Goal: Transaction & Acquisition: Purchase product/service

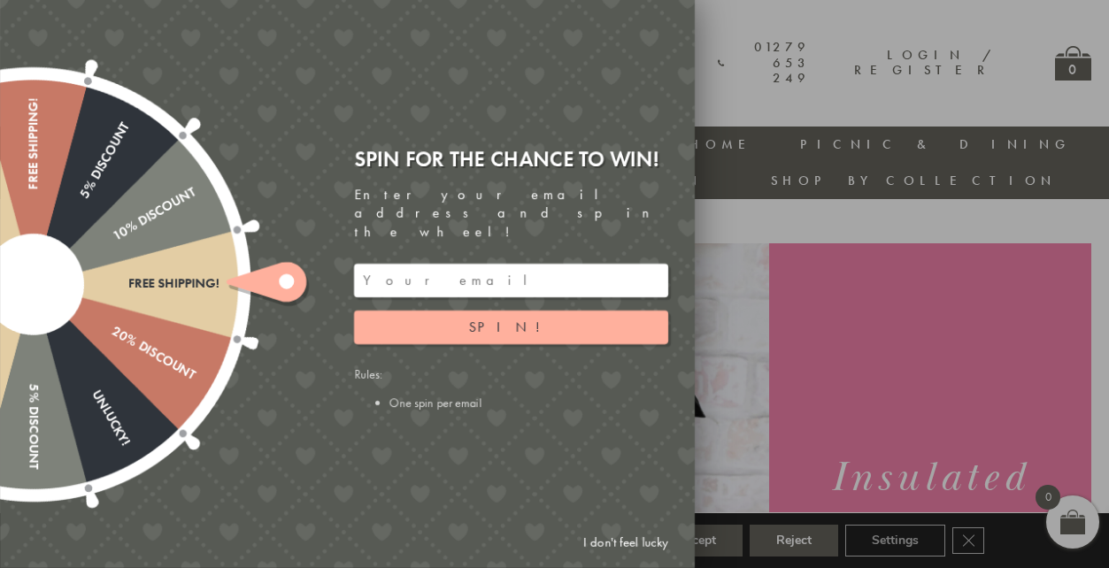
click at [620, 548] on link "I don't feel lucky" at bounding box center [625, 543] width 103 height 33
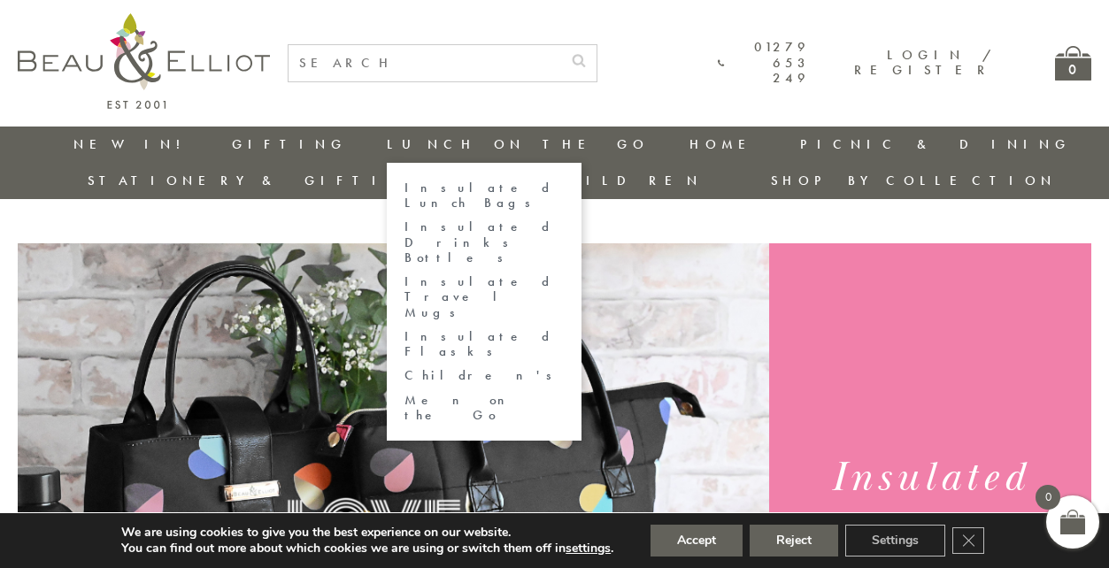
click at [404, 189] on link "Insulated Lunch Bags" at bounding box center [483, 196] width 159 height 31
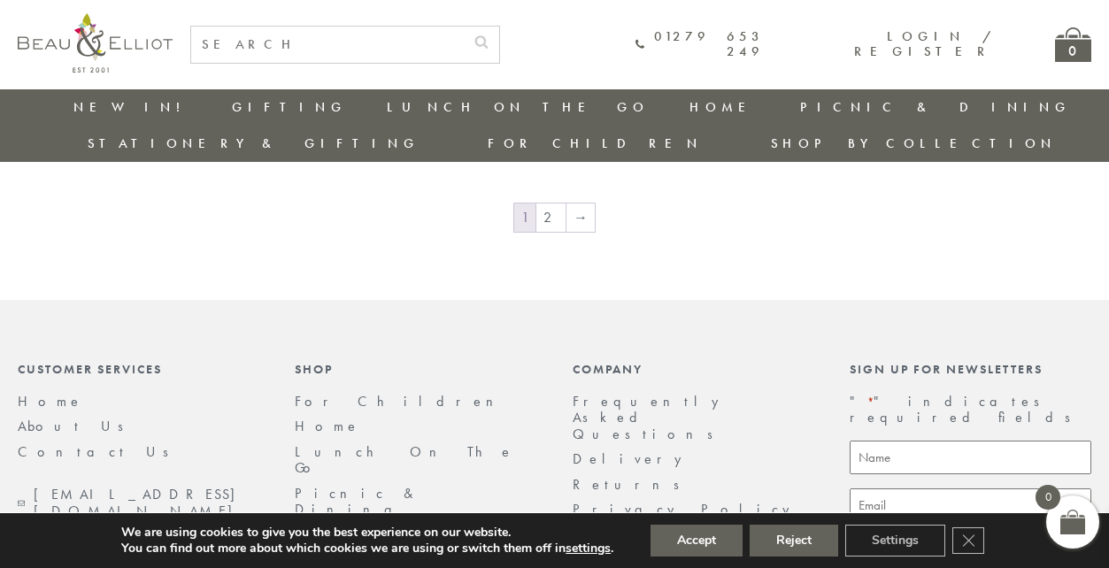
scroll to position [3097, 0]
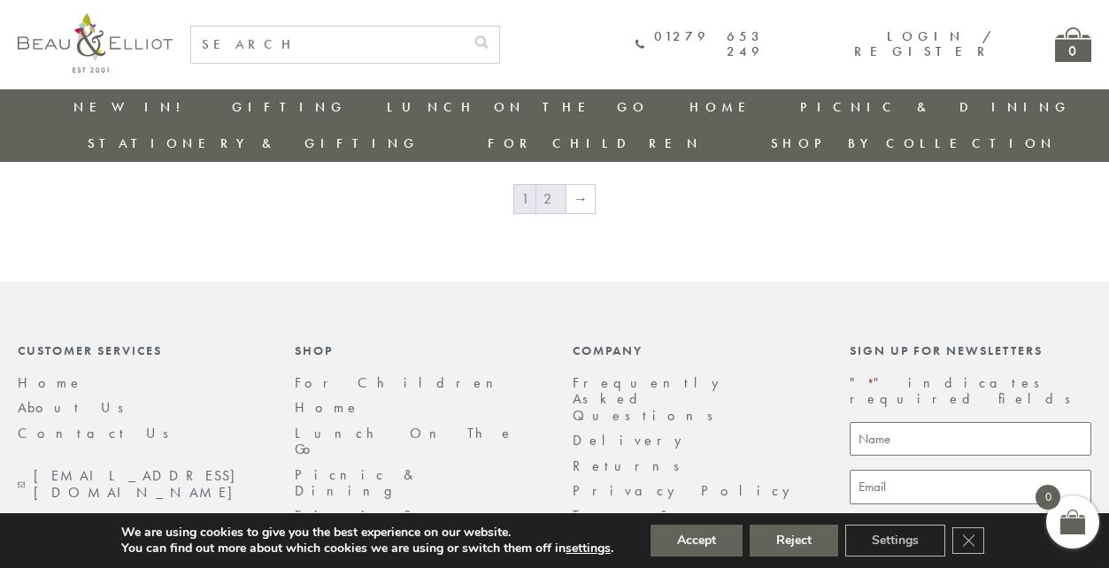
click at [558, 185] on link "2" at bounding box center [550, 199] width 29 height 28
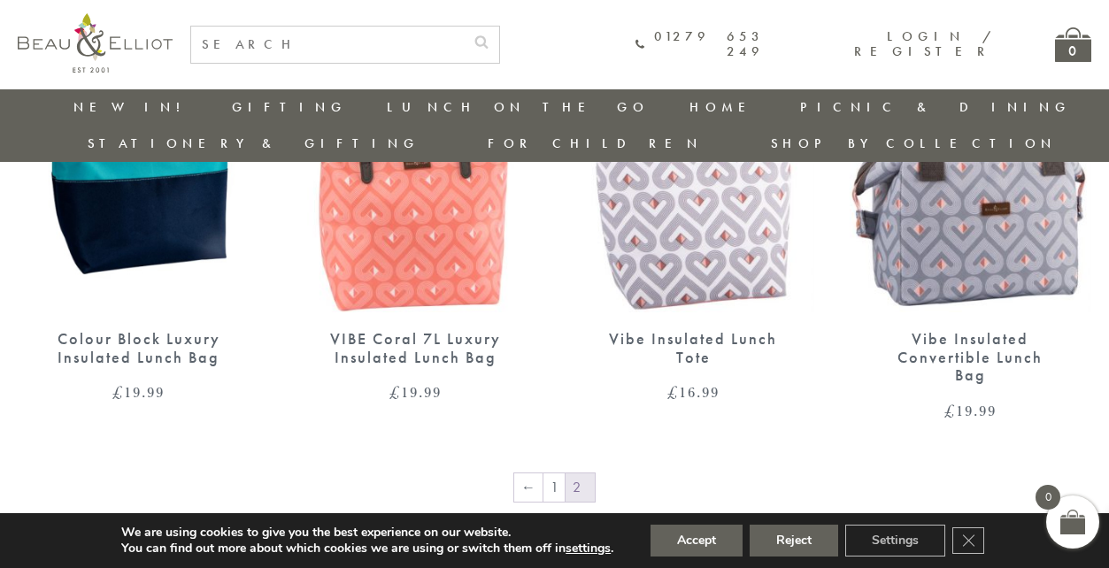
scroll to position [1291, 0]
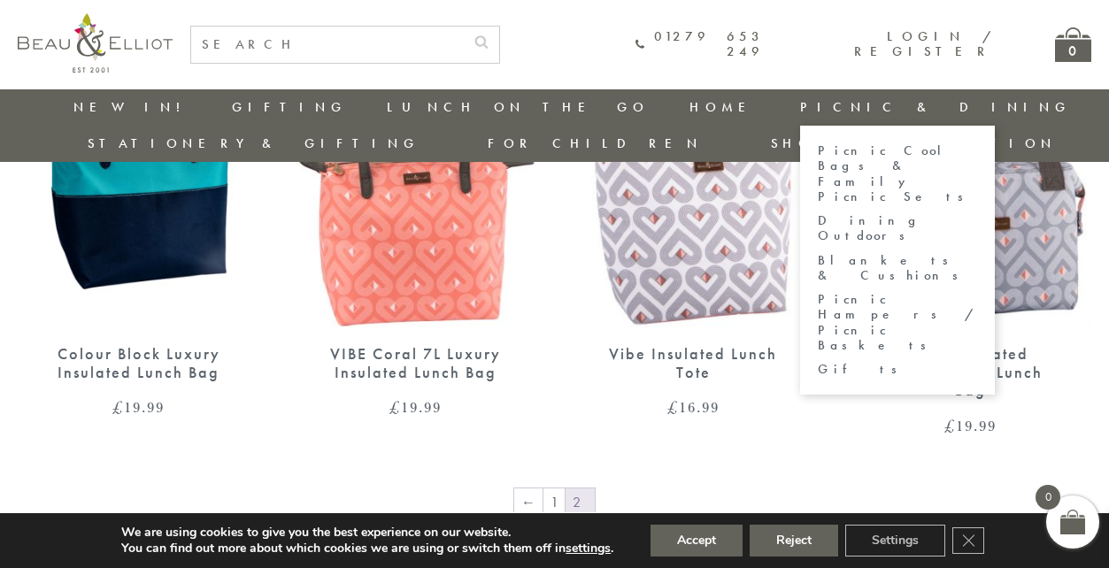
click at [818, 151] on link "Picnic Cool Bags & Family Picnic Sets" at bounding box center [897, 173] width 159 height 61
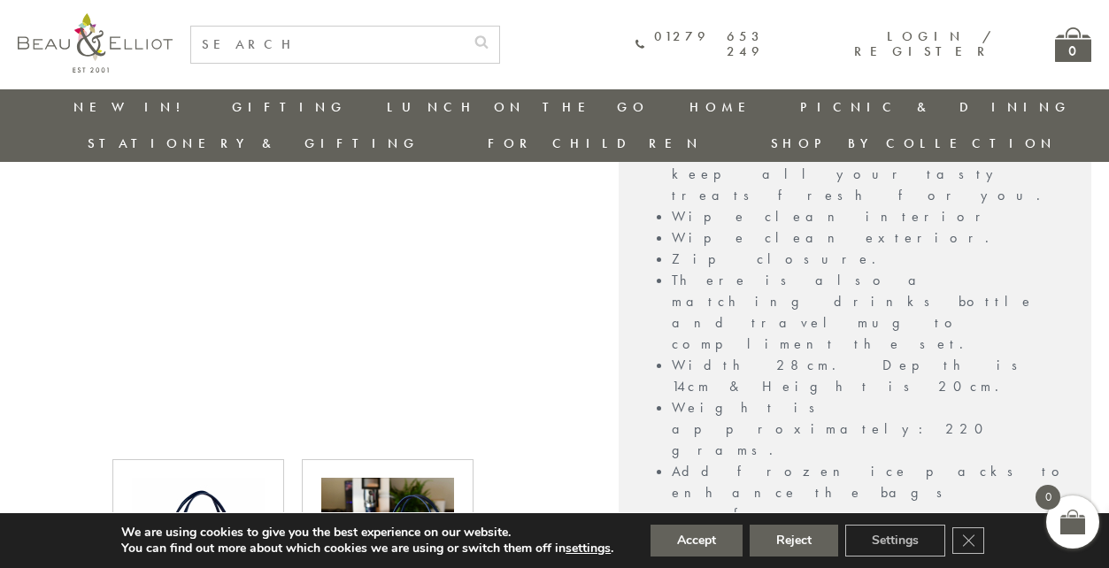
scroll to position [866, 0]
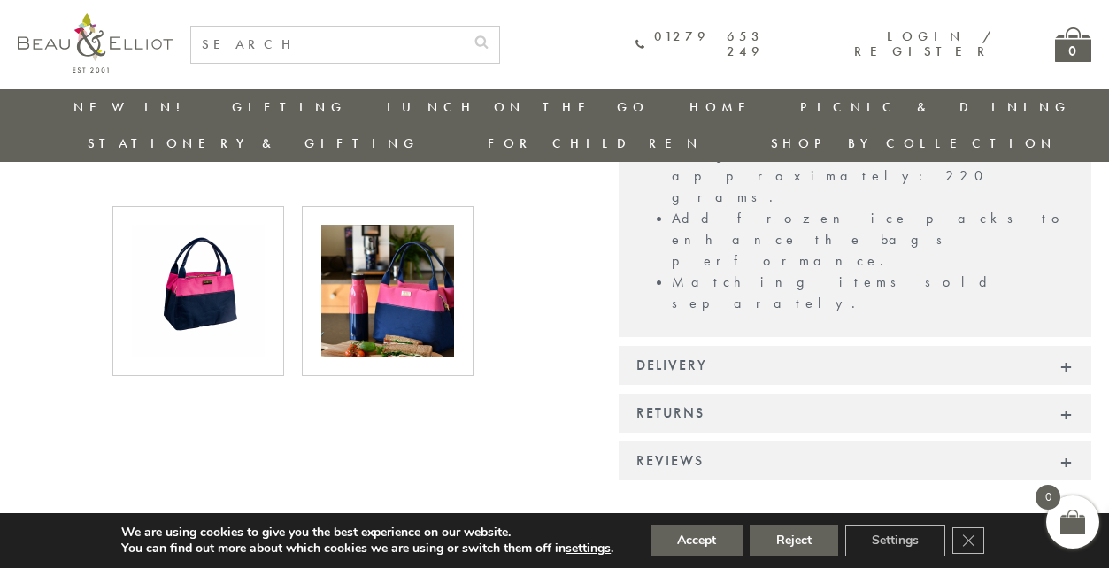
click at [413, 296] on img at bounding box center [387, 291] width 133 height 133
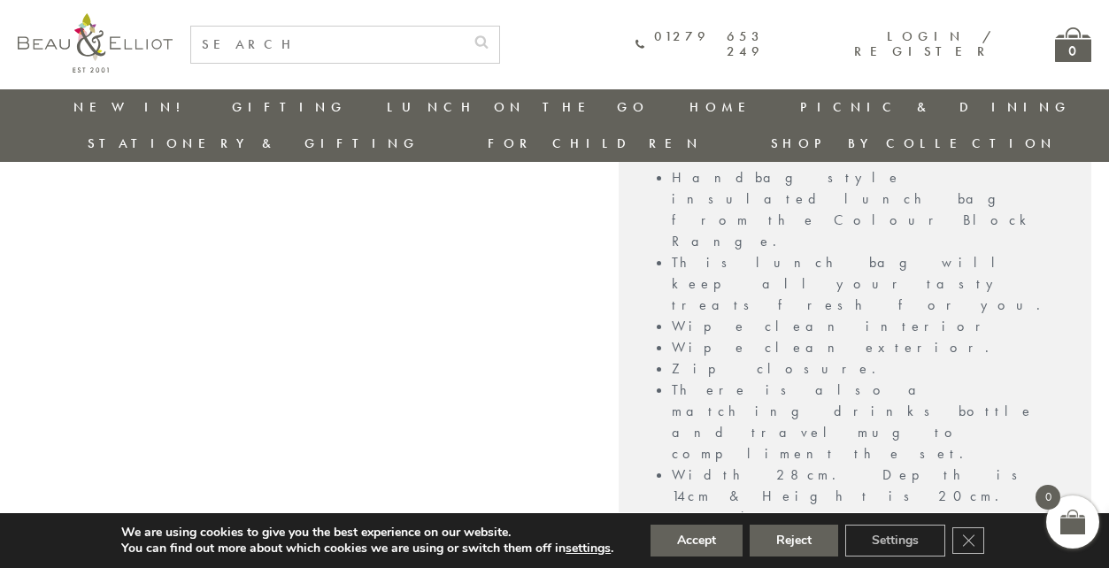
scroll to position [311, 0]
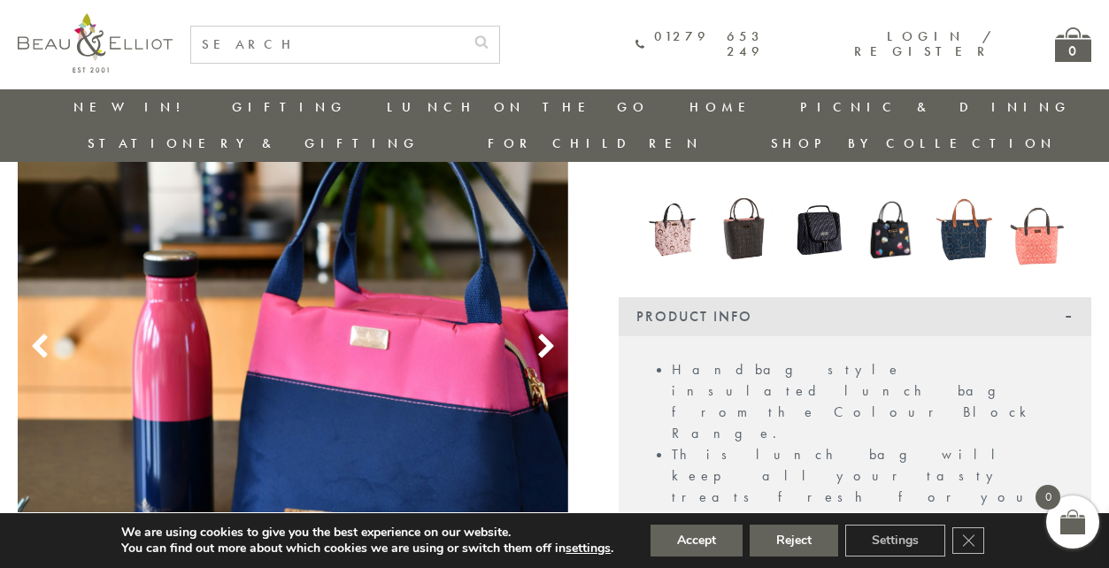
click at [549, 334] on use at bounding box center [545, 346] width 15 height 24
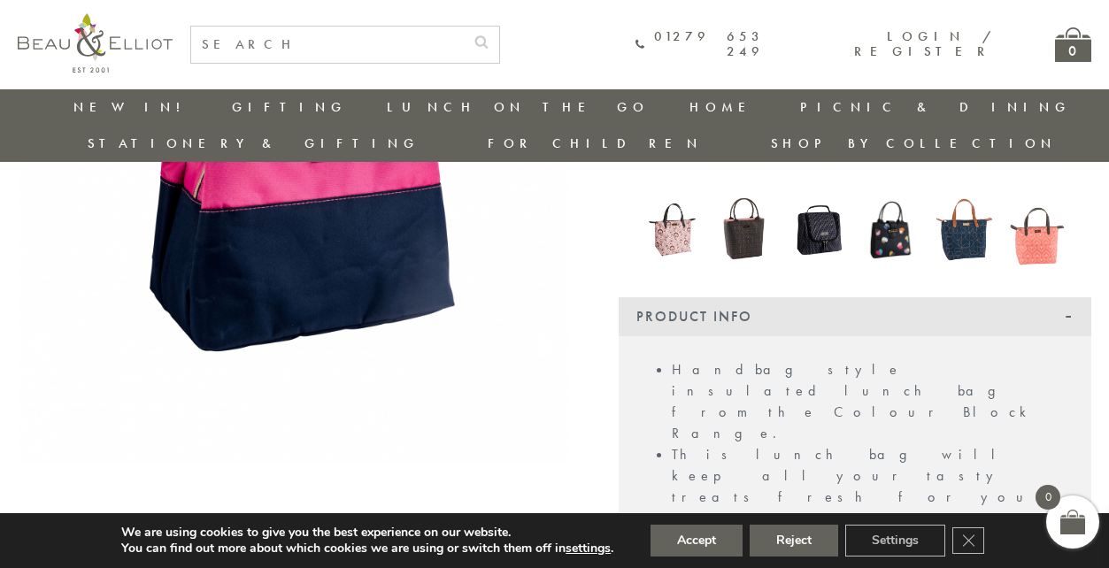
click at [549, 334] on use at bounding box center [545, 346] width 15 height 24
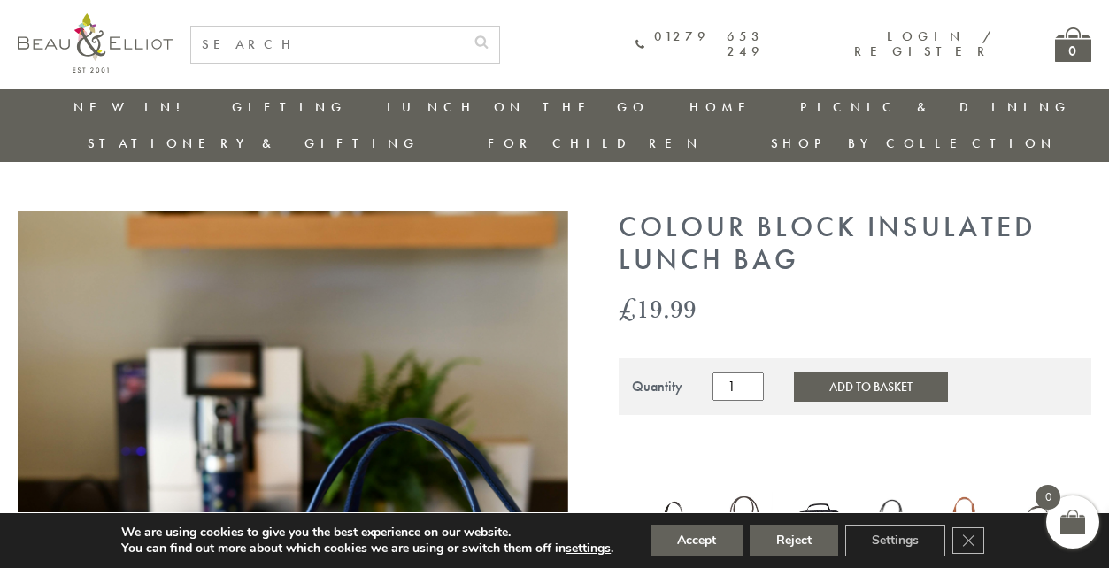
scroll to position [13, 1]
click at [824, 371] on button "Add to Basket" at bounding box center [871, 386] width 154 height 30
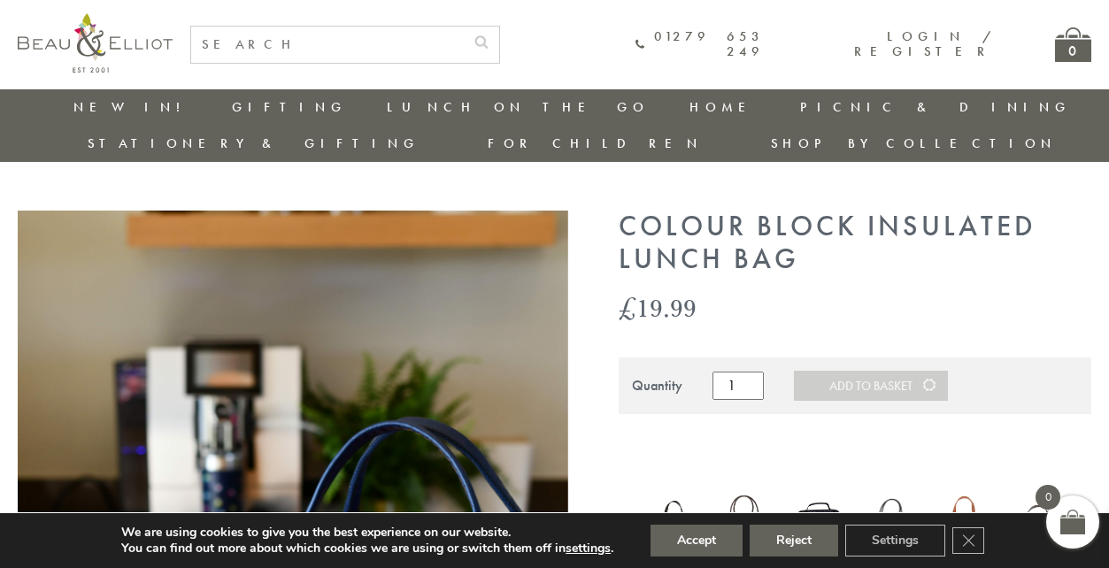
scroll to position [13, 0]
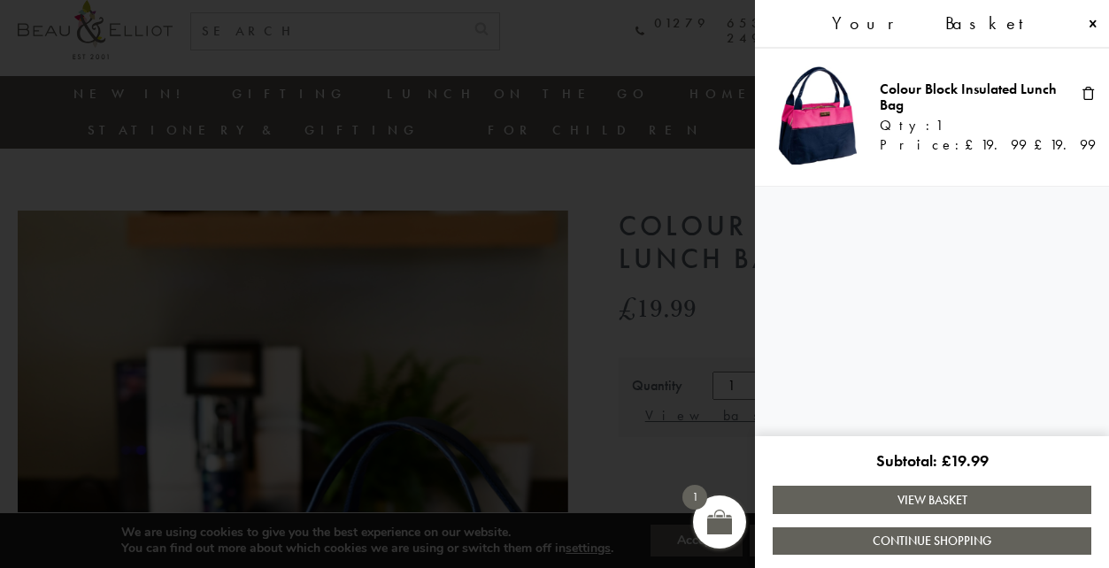
click at [666, 68] on span at bounding box center [554, 284] width 1109 height 568
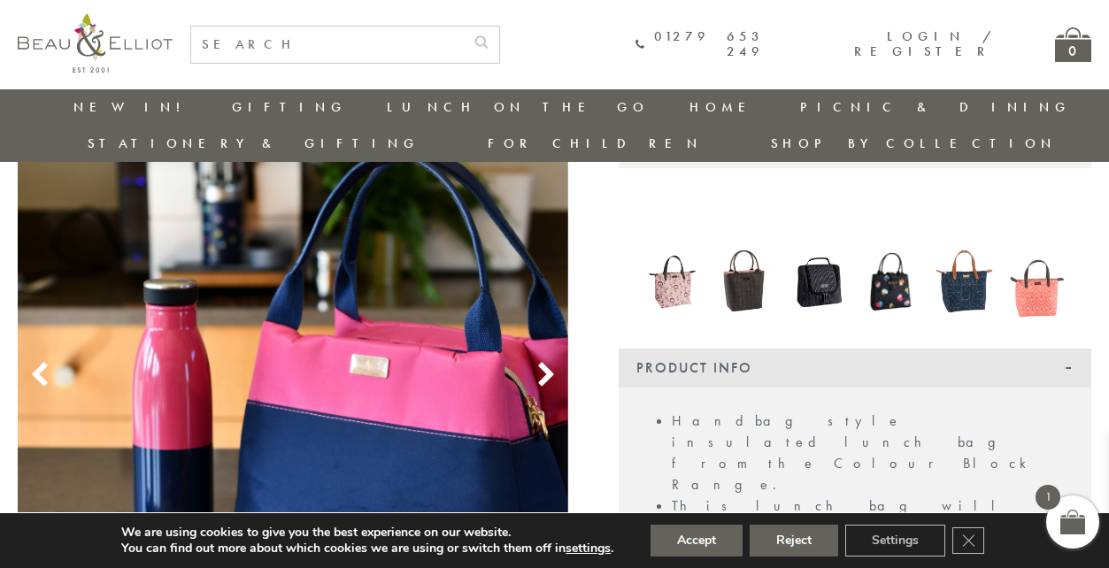
scroll to position [294, 0]
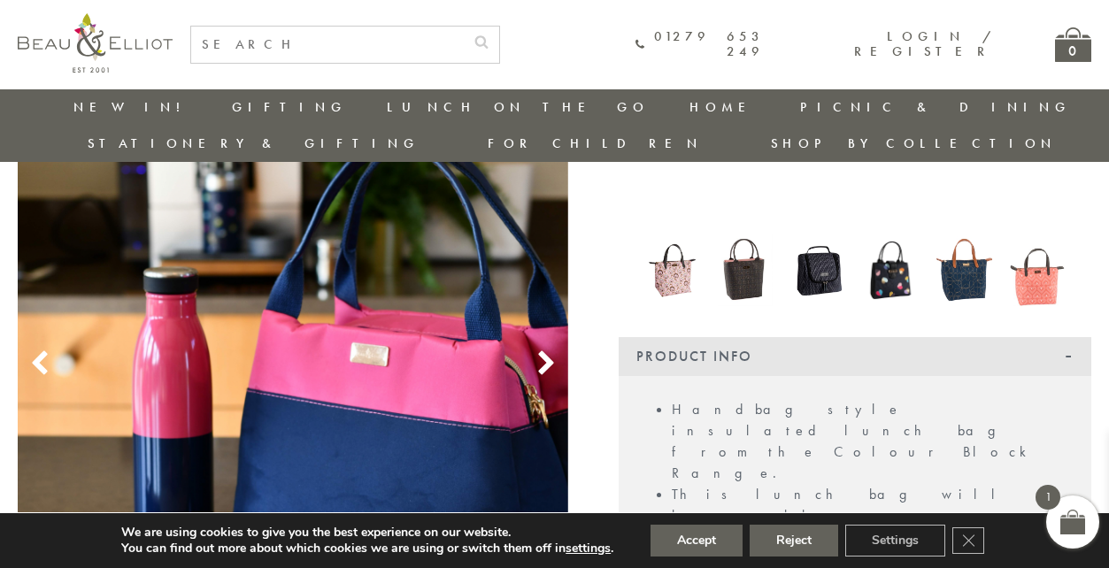
click at [537, 350] on icon at bounding box center [546, 363] width 27 height 27
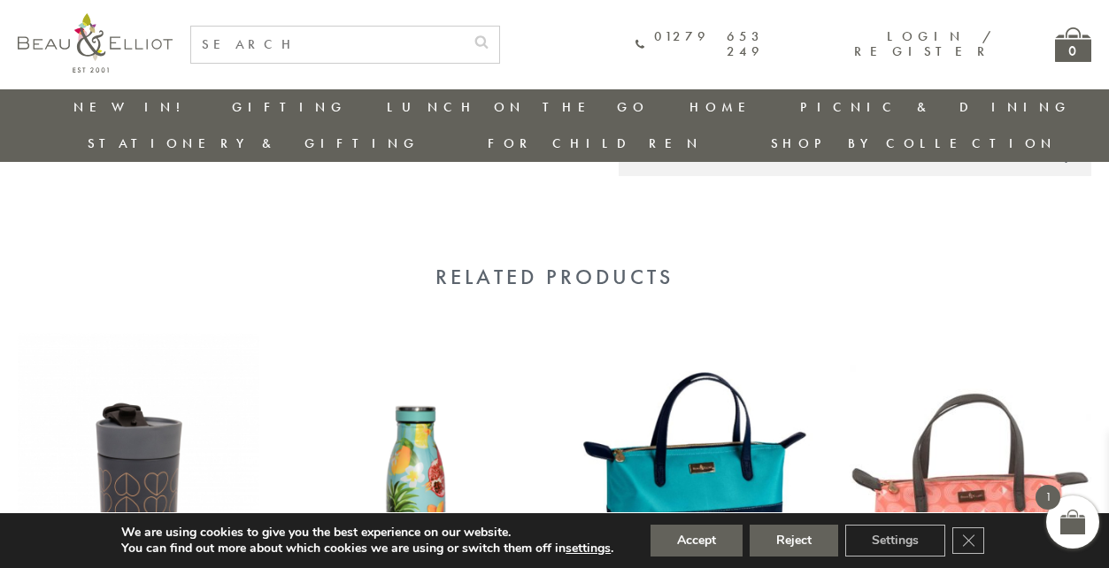
scroll to position [1202, 0]
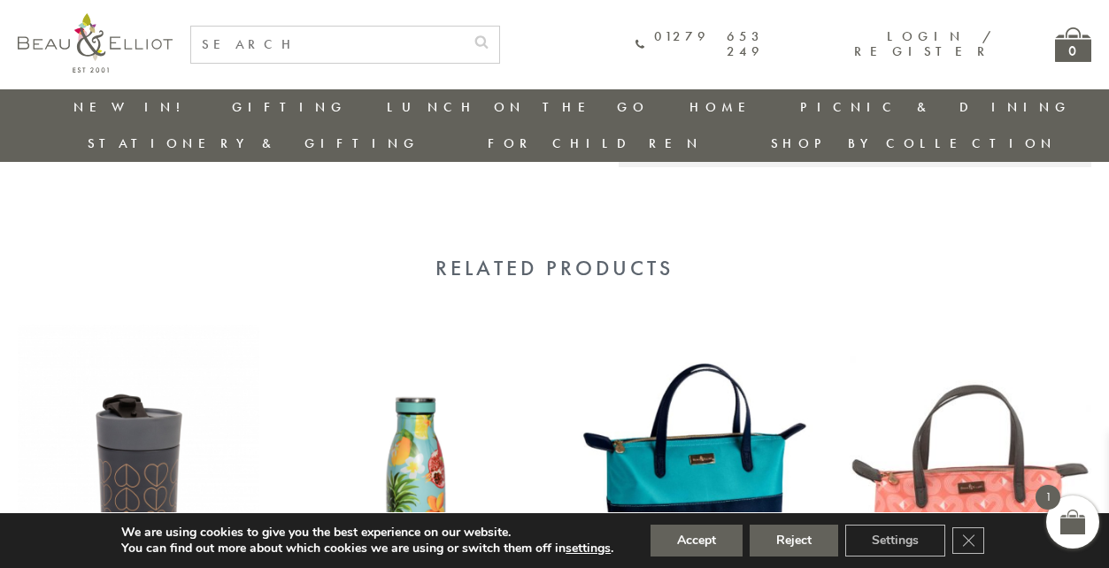
click at [728, 339] on img at bounding box center [694, 481] width 242 height 312
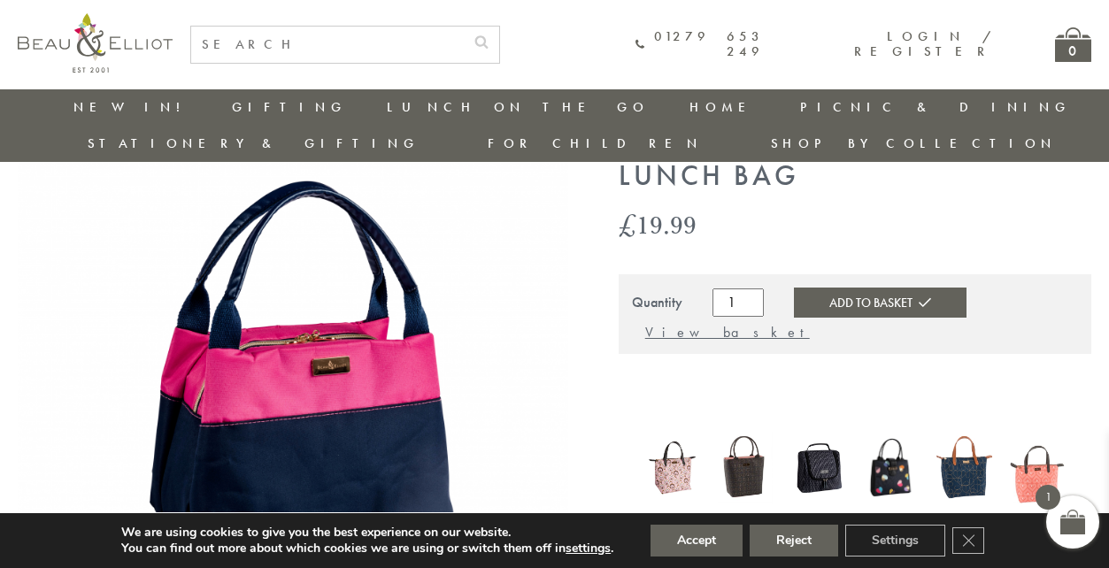
scroll to position [86, 0]
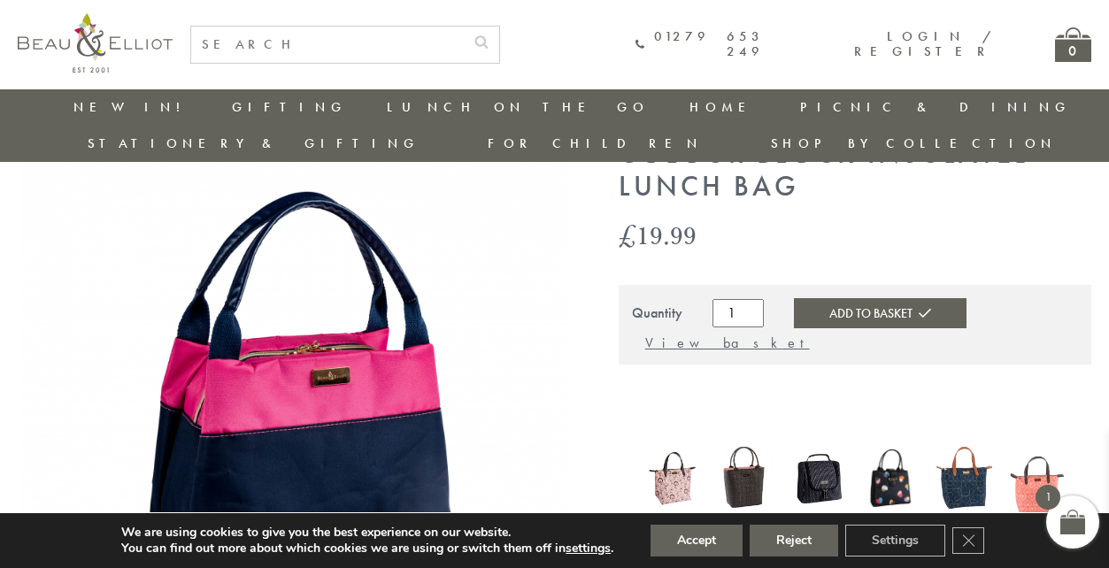
click at [335, 350] on img at bounding box center [293, 413] width 550 height 550
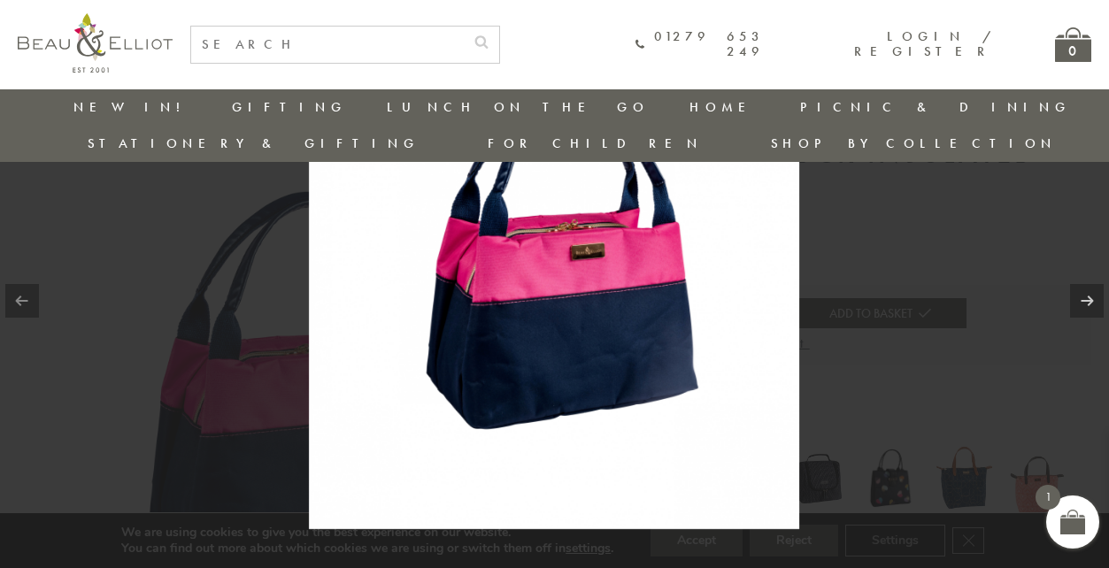
click at [593, 258] on img at bounding box center [554, 284] width 490 height 490
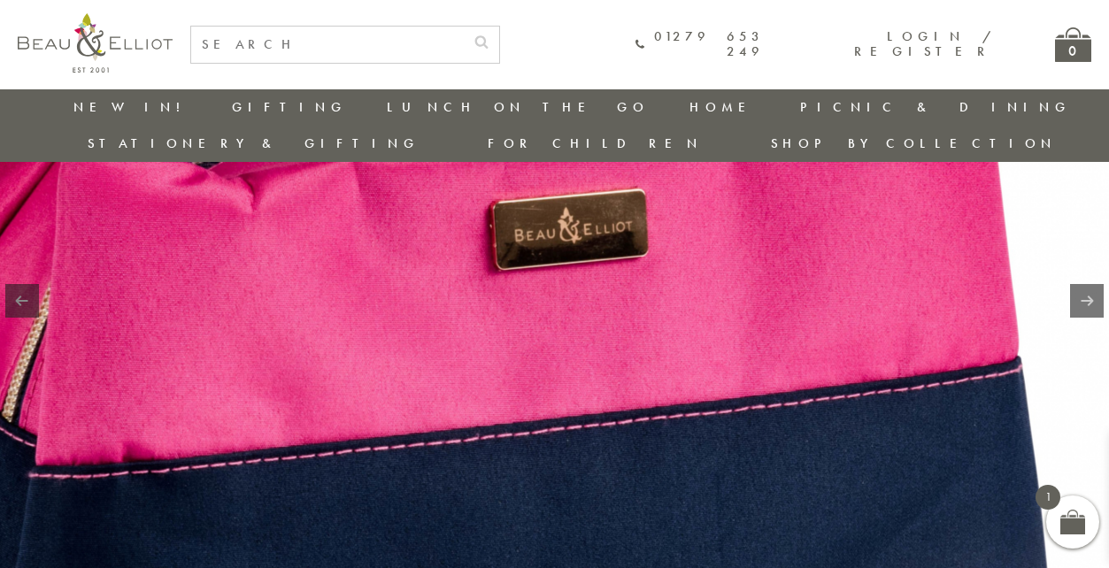
click at [1031, 174] on img at bounding box center [413, 381] width 2266 height 2266
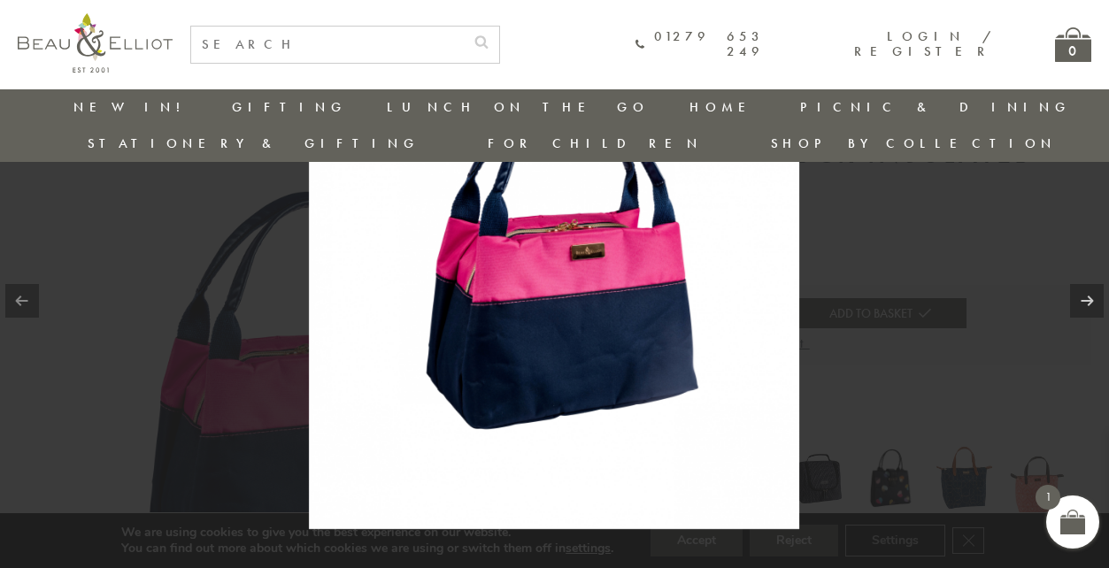
click at [1008, 183] on div at bounding box center [554, 284] width 1109 height 568
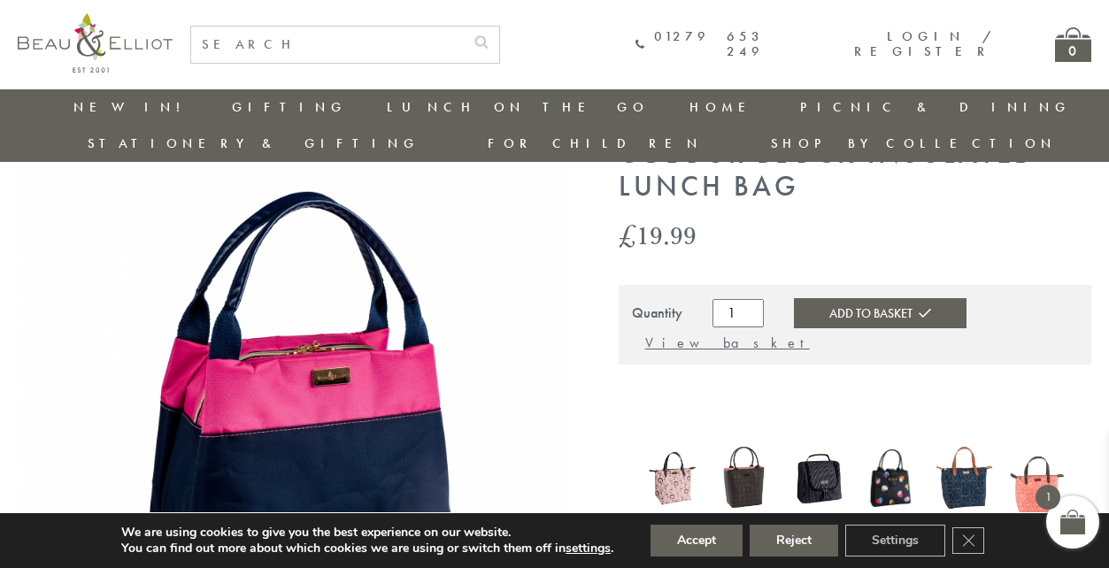
scroll to position [170, 0]
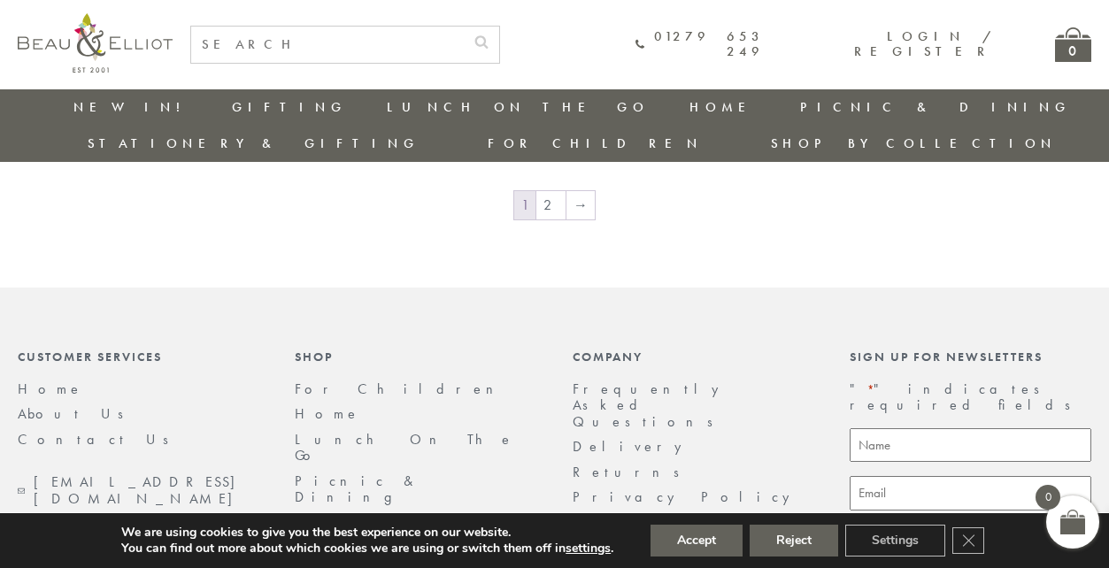
scroll to position [2999, 0]
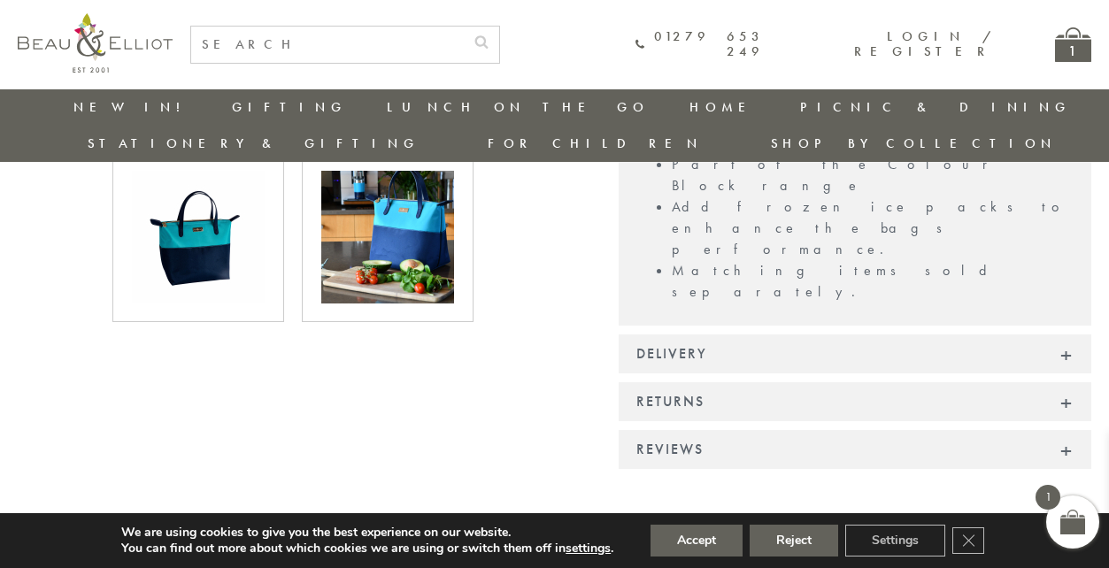
scroll to position [924, 0]
